Goal: Obtain resource: Download file/media

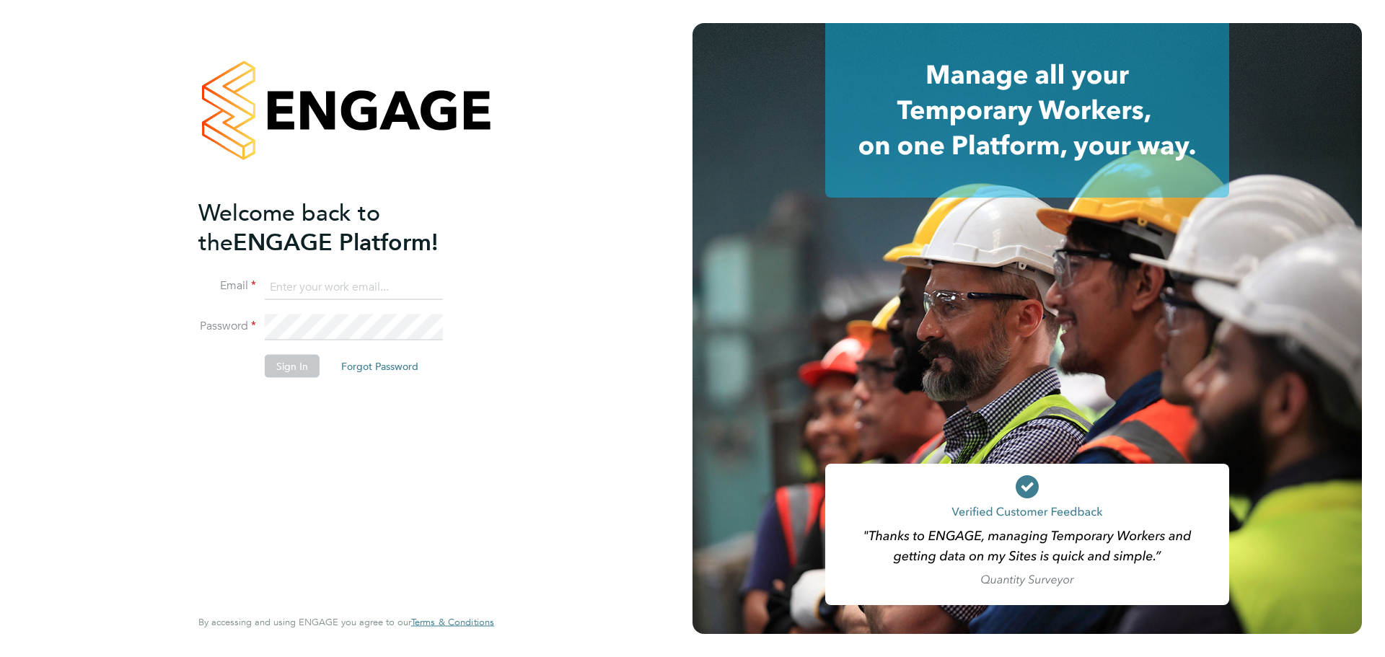
type input "[PERSON_NAME][EMAIL_ADDRESS][PERSON_NAME][PERSON_NAME][DOMAIN_NAME]"
click at [296, 364] on button "Sign In" at bounding box center [292, 365] width 55 height 23
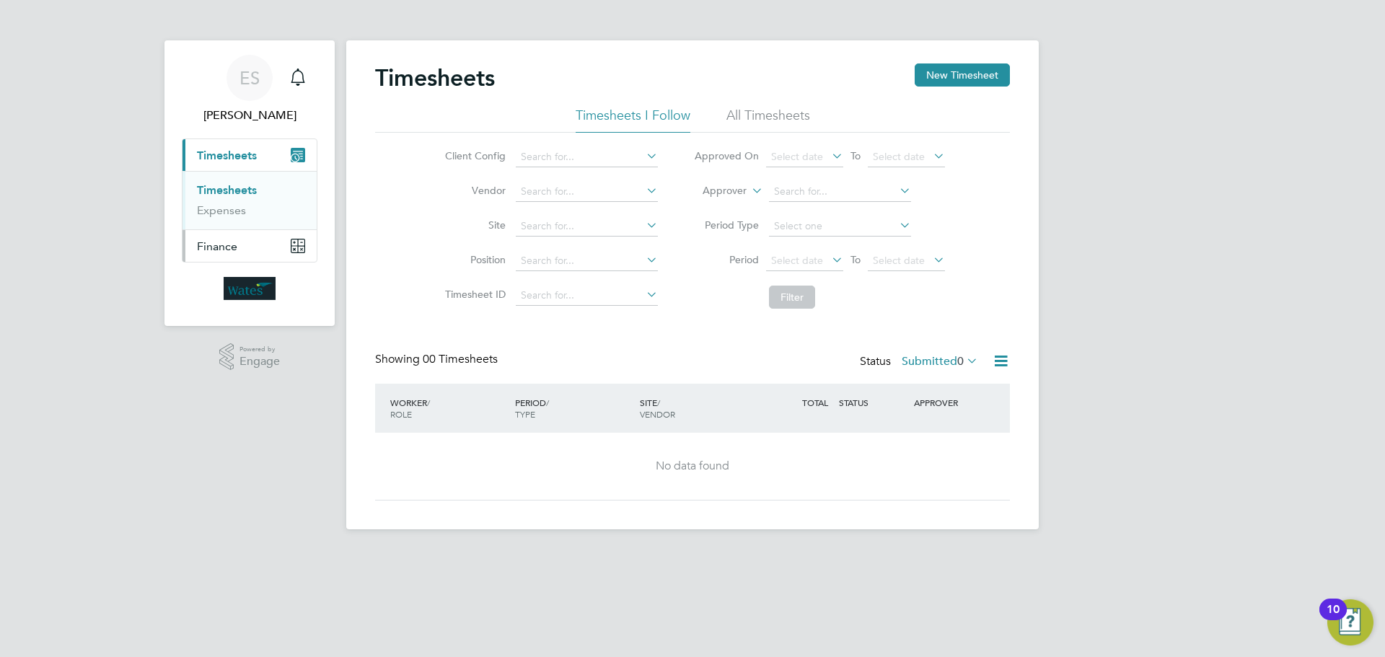
click at [256, 242] on button "Finance" at bounding box center [249, 246] width 134 height 32
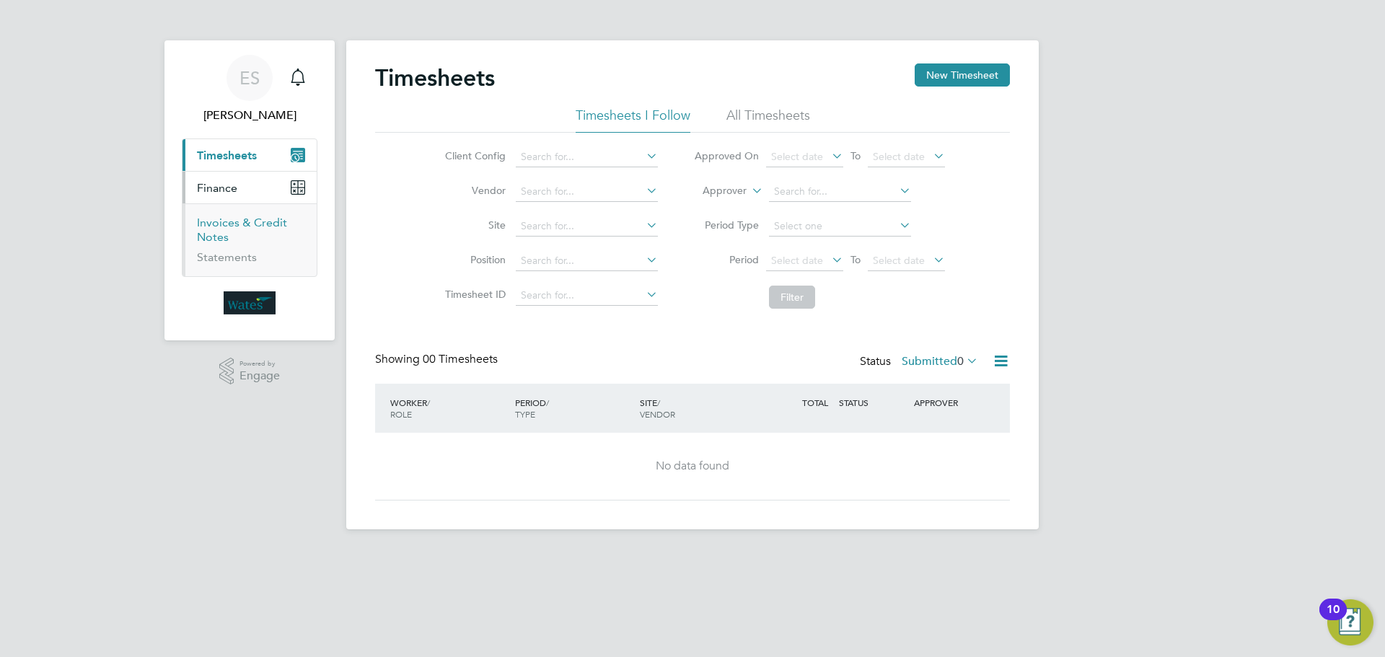
click at [224, 224] on link "Invoices & Credit Notes" at bounding box center [242, 230] width 90 height 28
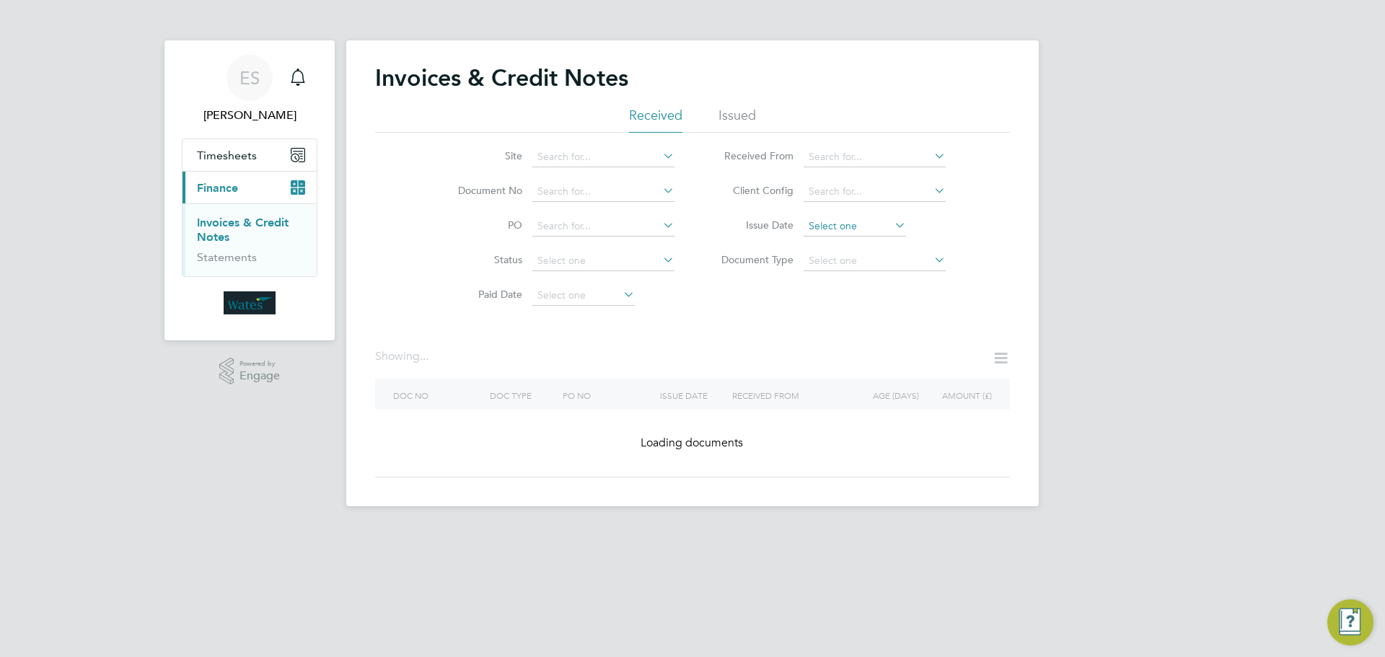
scroll to position [531, 0]
click at [846, 225] on input at bounding box center [854, 226] width 102 height 20
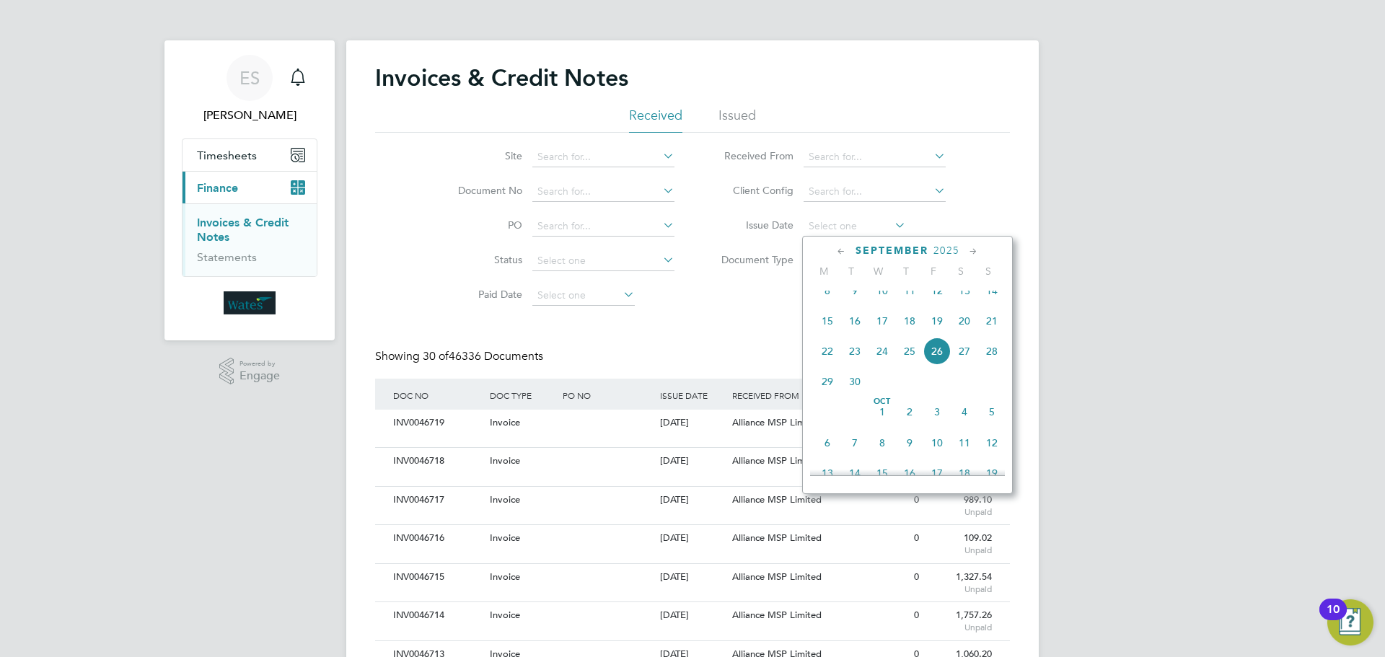
scroll to position [0, 0]
click at [887, 364] on span "24" at bounding box center [881, 350] width 27 height 27
type input "24 Sep 2025"
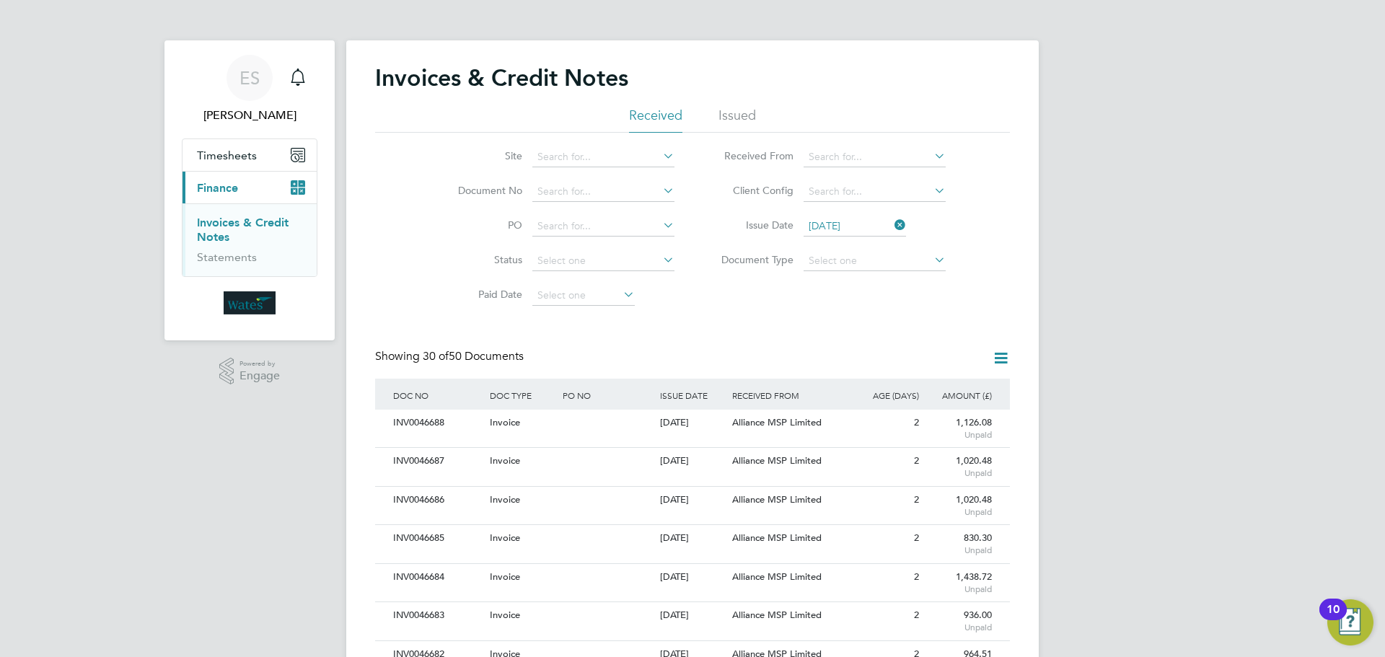
click at [998, 353] on icon at bounding box center [1001, 358] width 18 height 18
click at [948, 388] on li "Download invoices" at bounding box center [941, 392] width 136 height 20
click at [891, 227] on icon at bounding box center [891, 225] width 0 height 20
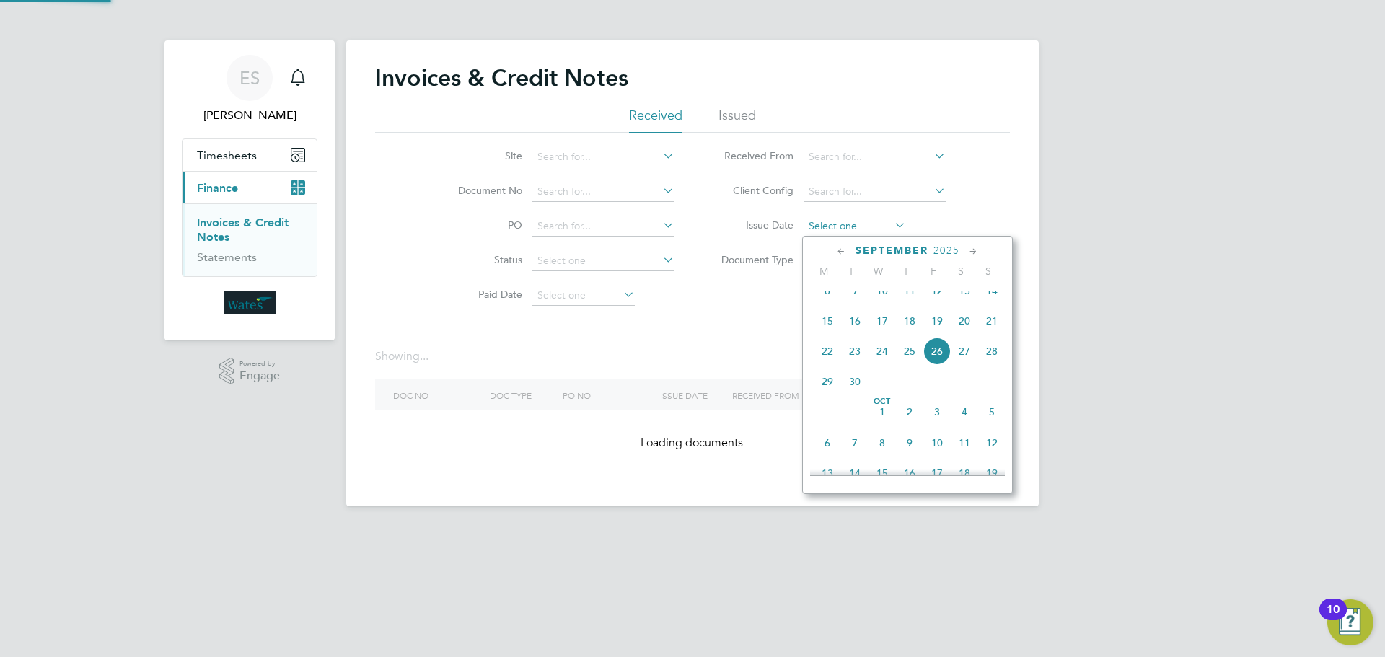
click at [880, 224] on input at bounding box center [854, 226] width 102 height 20
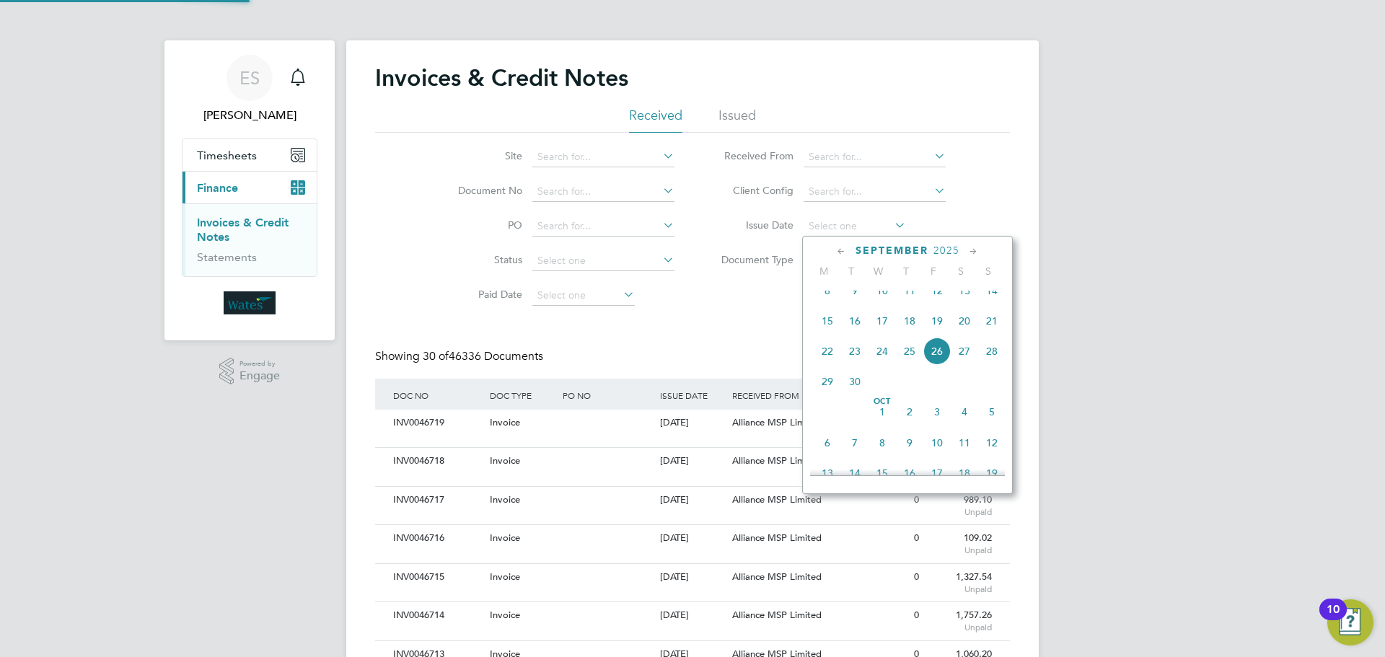
click at [909, 356] on span "25" at bounding box center [909, 350] width 27 height 27
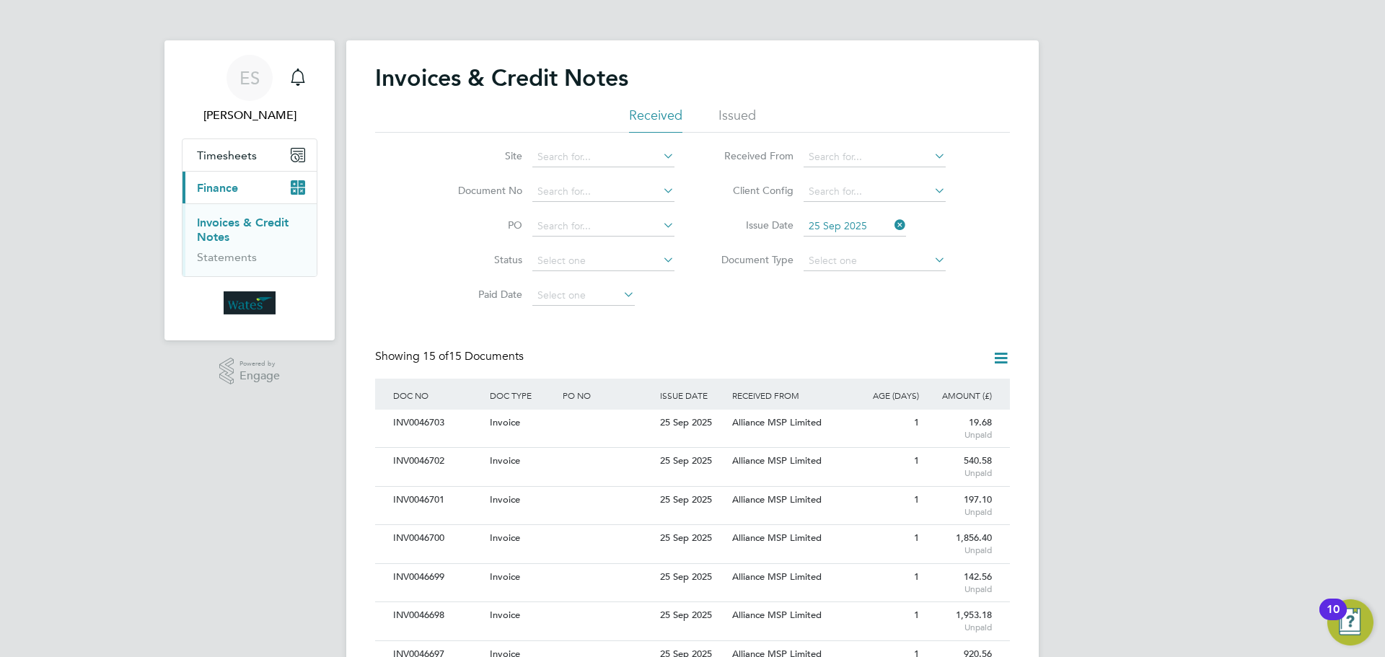
click at [998, 356] on icon at bounding box center [1001, 358] width 18 height 18
click at [945, 384] on li "Download invoices" at bounding box center [941, 392] width 136 height 20
click at [992, 356] on icon at bounding box center [1001, 358] width 18 height 18
click at [931, 401] on li "Download invoices" at bounding box center [941, 392] width 136 height 20
click at [1005, 354] on icon at bounding box center [1001, 358] width 18 height 18
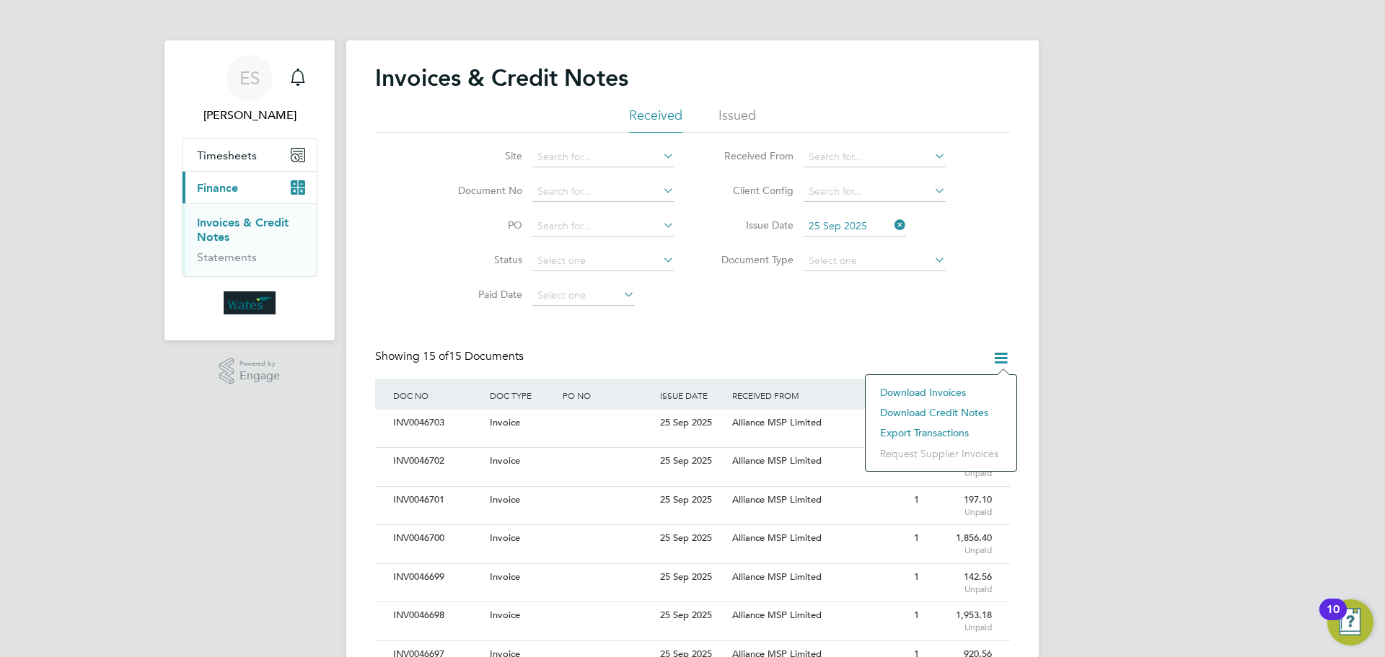
click at [927, 408] on li "Download credit notes" at bounding box center [941, 412] width 136 height 20
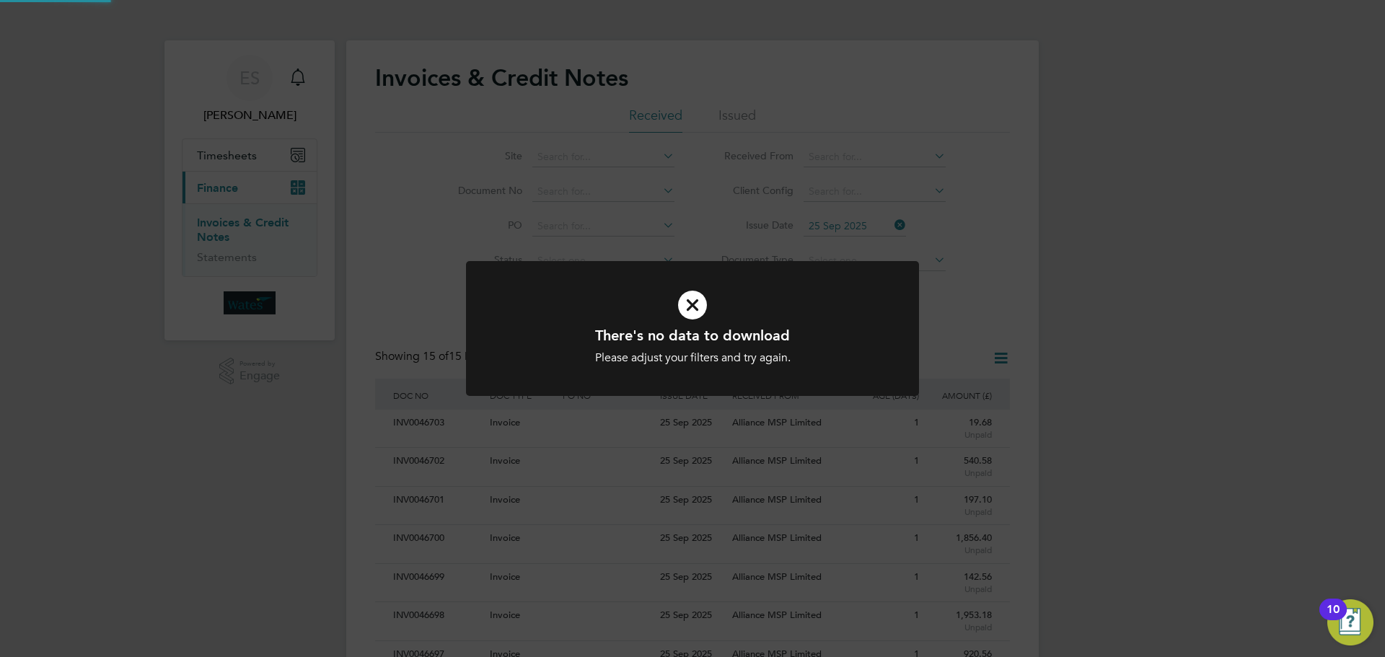
click at [643, 287] on icon at bounding box center [692, 305] width 375 height 56
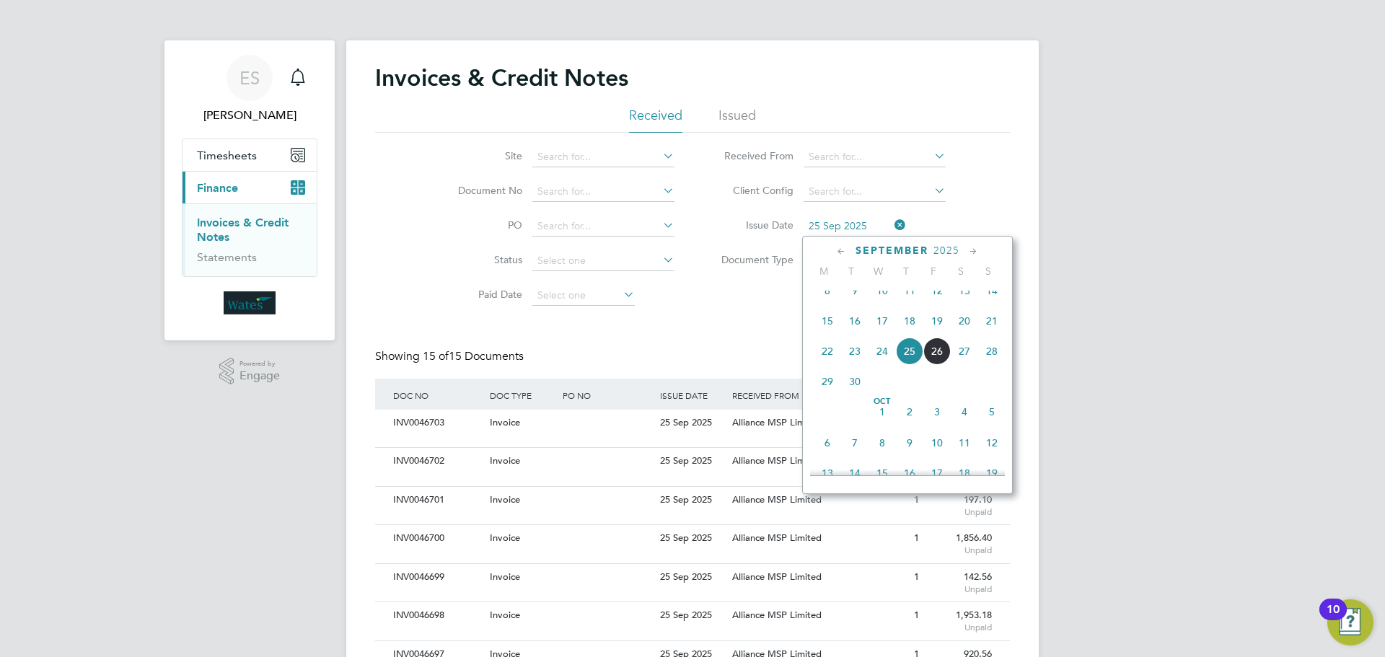
click at [857, 221] on input "25 Sep 2025" at bounding box center [854, 226] width 102 height 20
click at [939, 365] on span "26" at bounding box center [936, 350] width 27 height 27
type input "26 Sep 2025"
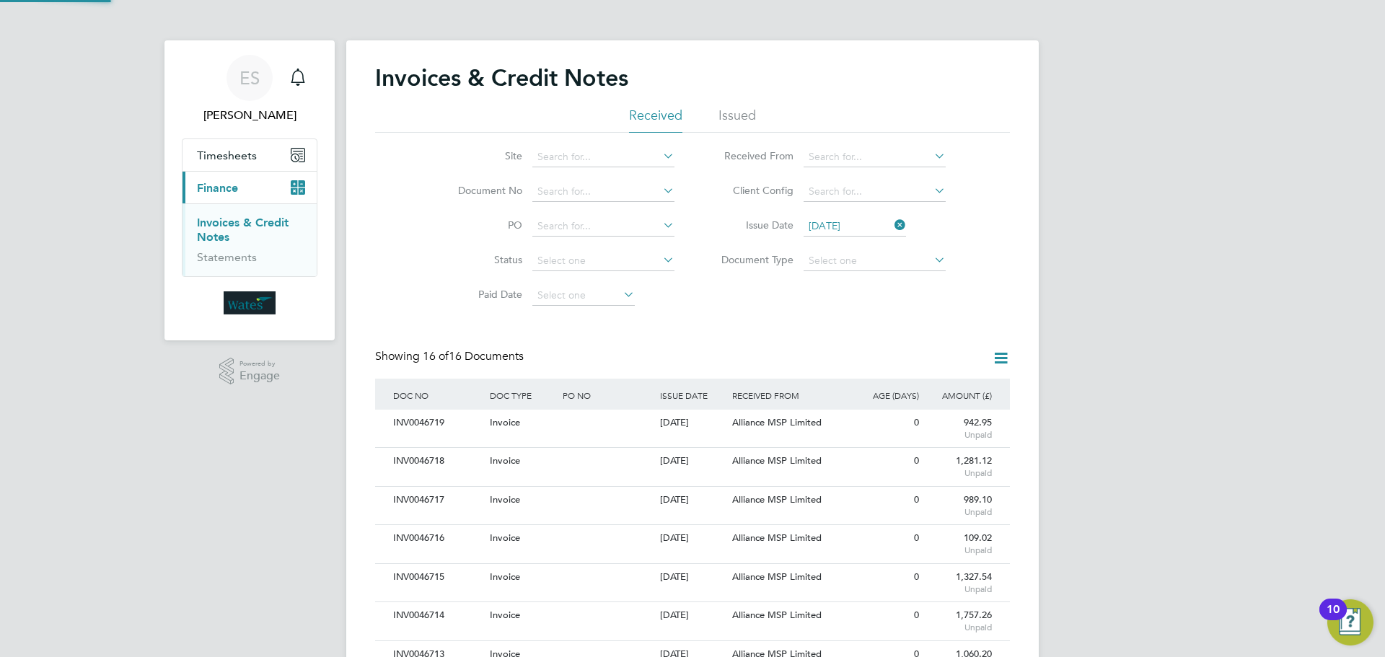
click at [1002, 360] on icon at bounding box center [1001, 358] width 18 height 18
click at [949, 387] on li "Download invoices" at bounding box center [941, 392] width 136 height 20
click at [992, 356] on icon at bounding box center [1001, 358] width 18 height 18
click at [946, 410] on li "Download credit notes" at bounding box center [941, 412] width 136 height 20
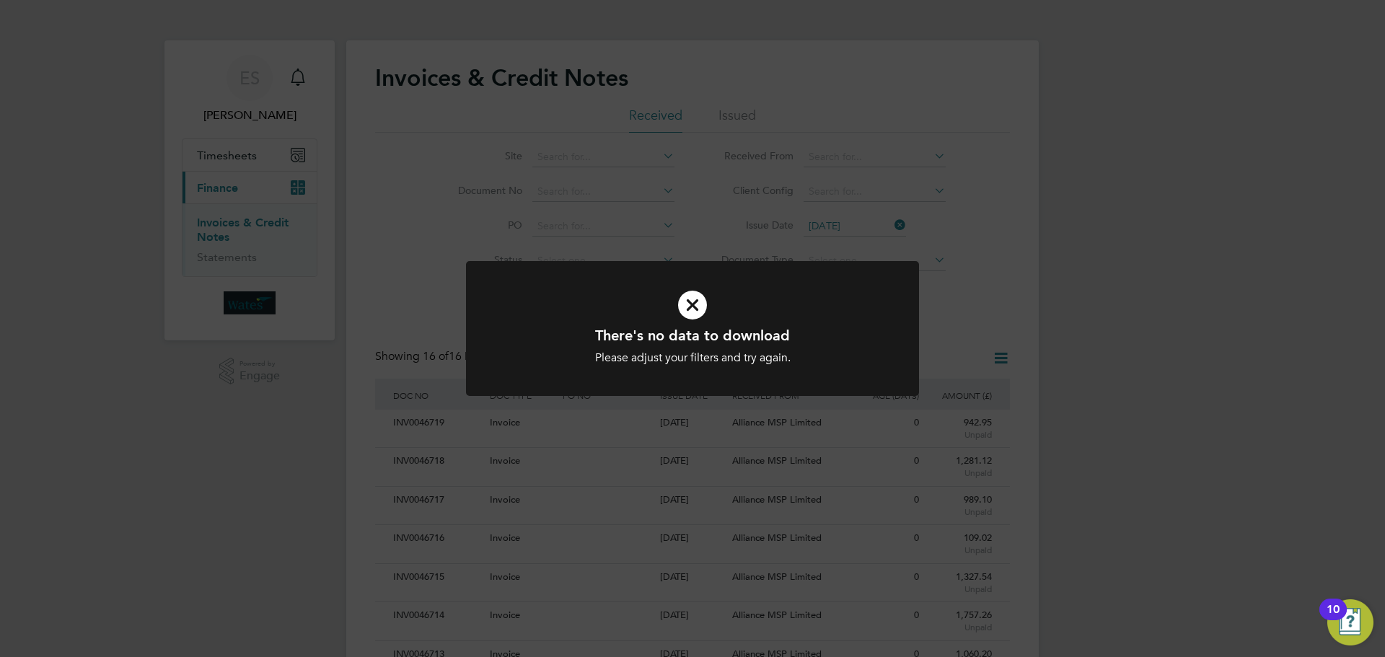
click at [821, 358] on div "Please adjust your filters and try again." at bounding box center [692, 357] width 375 height 15
